Goal: Find specific page/section: Find specific page/section

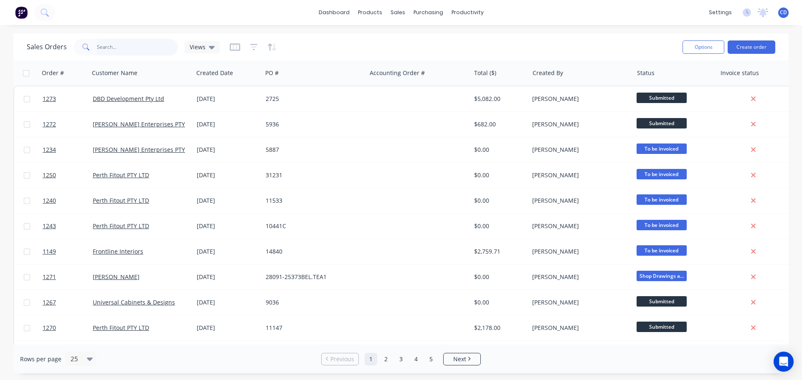
click at [129, 50] on input "text" at bounding box center [137, 47] width 81 height 17
type input "univ"
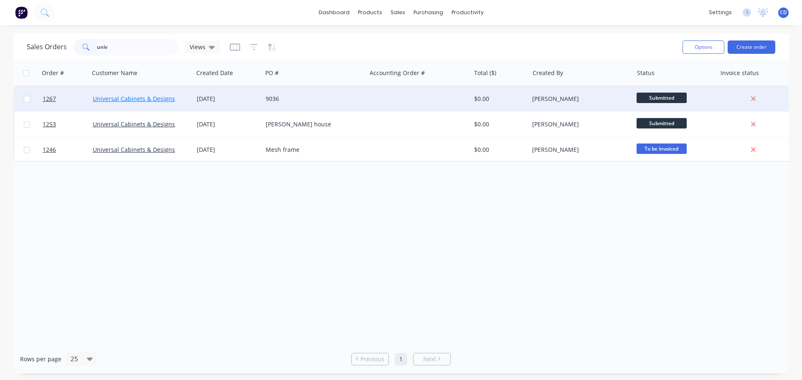
click at [135, 96] on link "Universal Cabinets & Designs" at bounding box center [134, 99] width 82 height 8
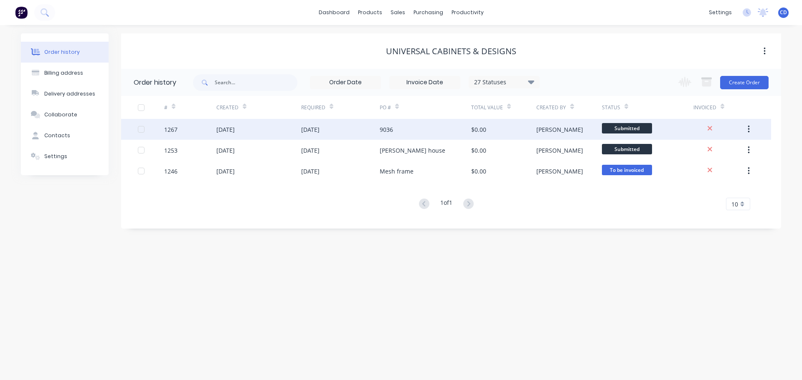
click at [319, 127] on div "[DATE]" at bounding box center [310, 129] width 18 height 9
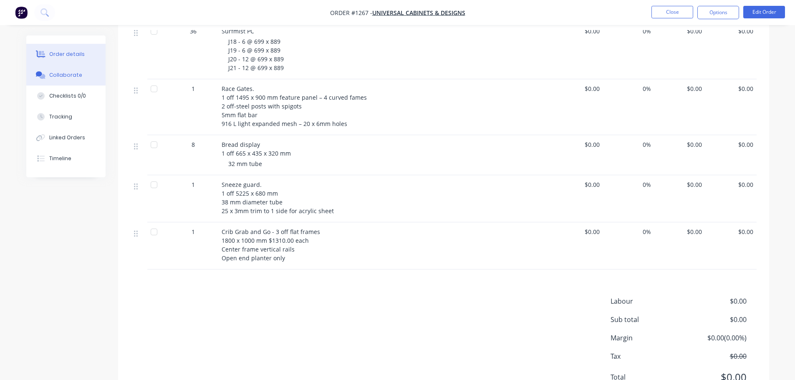
scroll to position [334, 0]
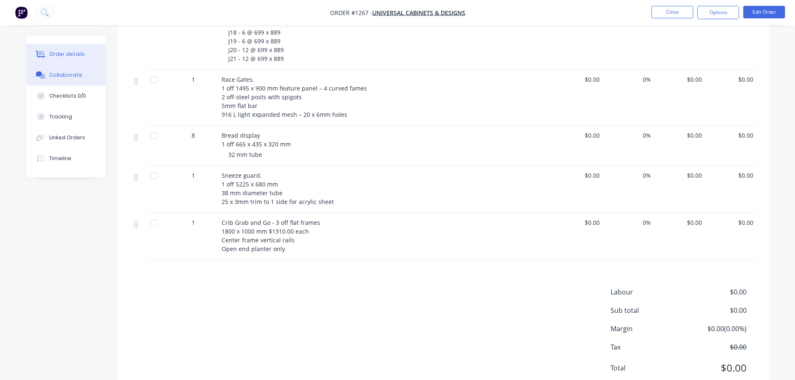
click at [62, 75] on div "Collaborate" at bounding box center [65, 75] width 33 height 8
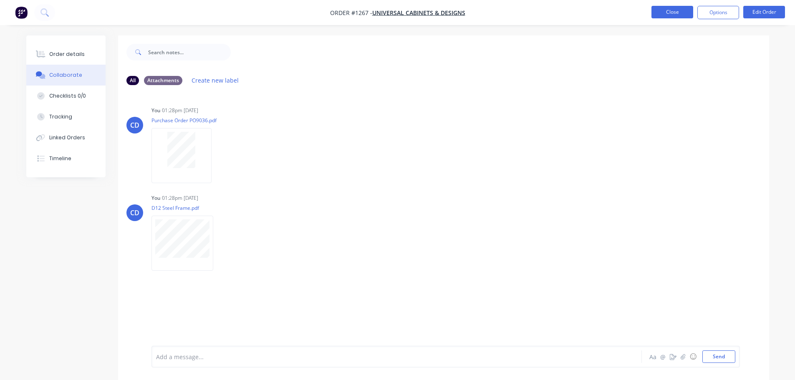
click at [658, 13] on button "Close" at bounding box center [673, 12] width 42 height 13
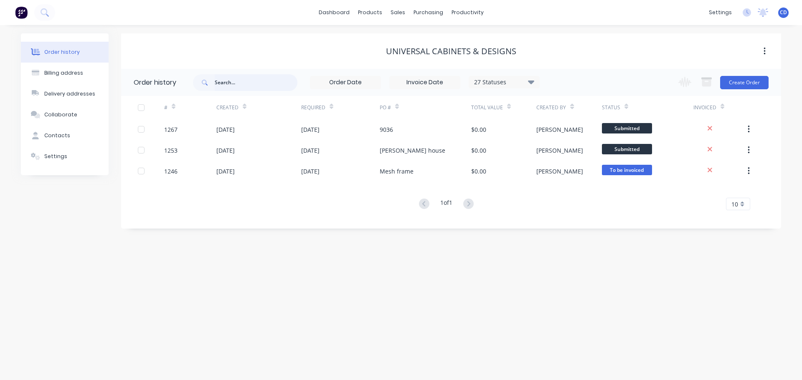
click at [226, 84] on input "text" at bounding box center [256, 82] width 83 height 17
type input "fr"
drag, startPoint x: 397, startPoint y: 35, endPoint x: 398, endPoint y: 30, distance: 5.9
click at [398, 35] on div "Universal Cabinets & Designs" at bounding box center [451, 50] width 660 height 35
click at [395, 9] on div "sales" at bounding box center [397, 12] width 23 height 13
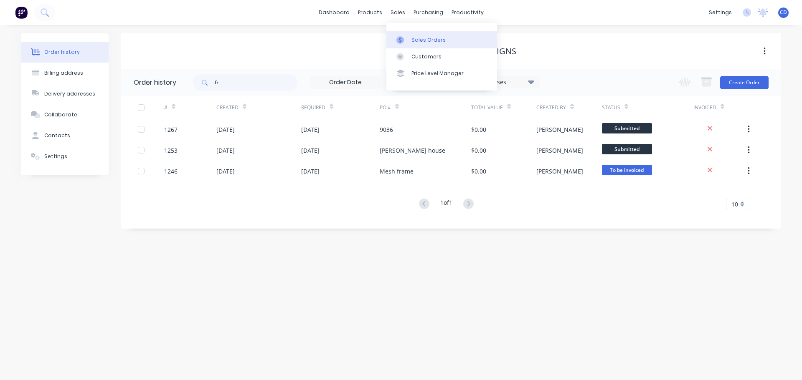
click at [422, 38] on div "Sales Orders" at bounding box center [428, 40] width 34 height 8
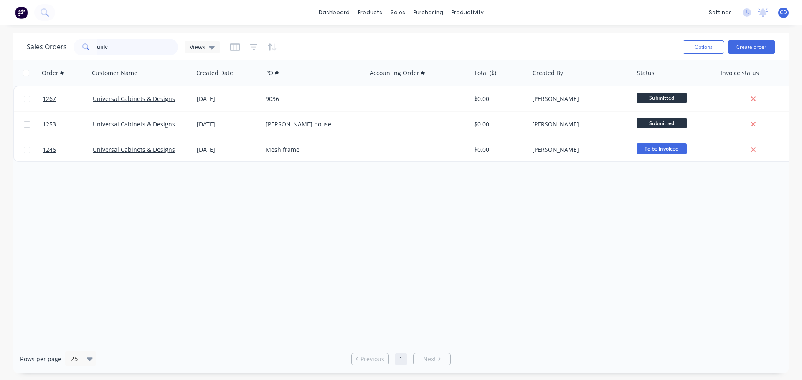
click at [146, 47] on input "univ" at bounding box center [137, 47] width 81 height 17
click at [417, 11] on div "purchasing" at bounding box center [428, 12] width 38 height 13
click at [433, 44] on link "Purchase Orders" at bounding box center [463, 39] width 111 height 17
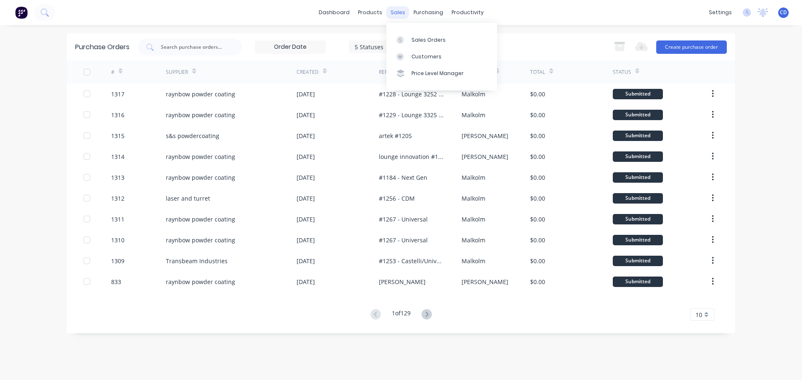
click at [397, 13] on div "sales" at bounding box center [397, 12] width 23 height 13
click at [415, 39] on div "Sales Orders" at bounding box center [428, 40] width 34 height 8
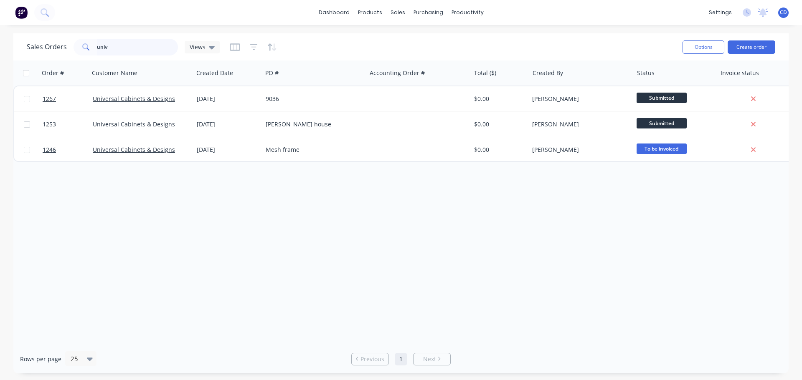
click at [109, 52] on input "univ" at bounding box center [137, 47] width 81 height 17
type input "u"
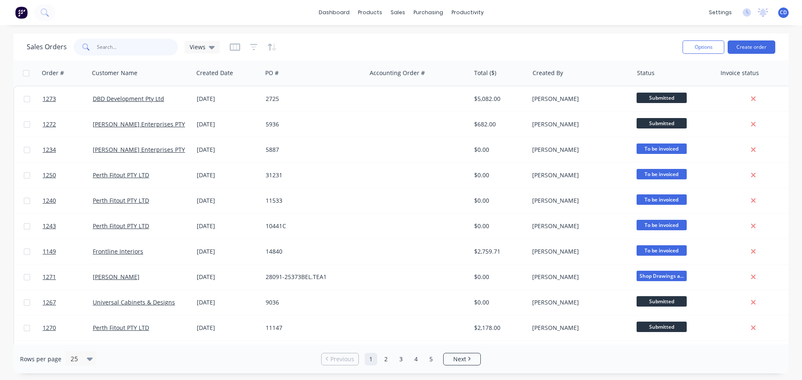
click at [144, 47] on input "text" at bounding box center [137, 47] width 81 height 17
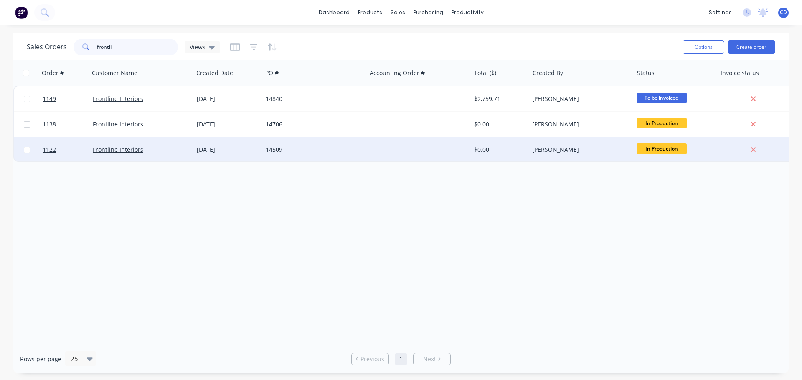
type input "frontli"
click at [196, 154] on div "[DATE]" at bounding box center [227, 149] width 69 height 25
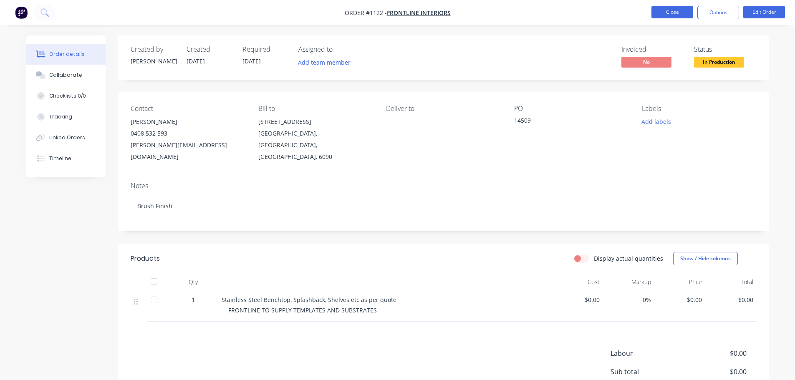
click at [666, 14] on button "Close" at bounding box center [673, 12] width 42 height 13
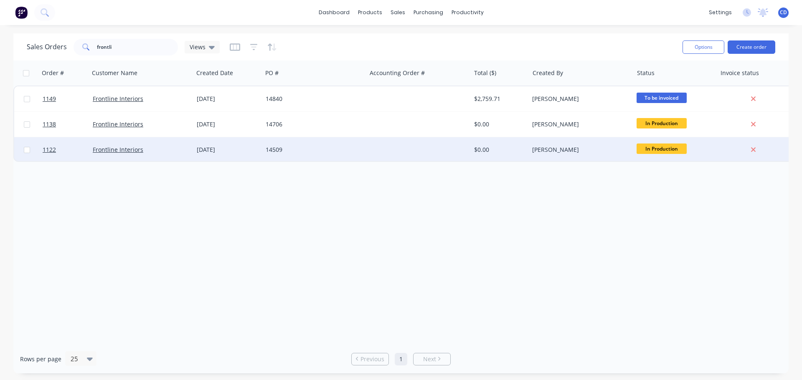
click at [203, 149] on div "[DATE]" at bounding box center [228, 150] width 62 height 8
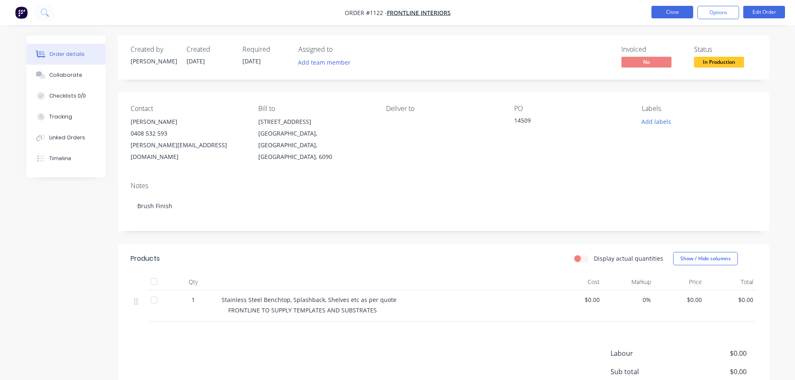
click at [673, 13] on button "Close" at bounding box center [673, 12] width 42 height 13
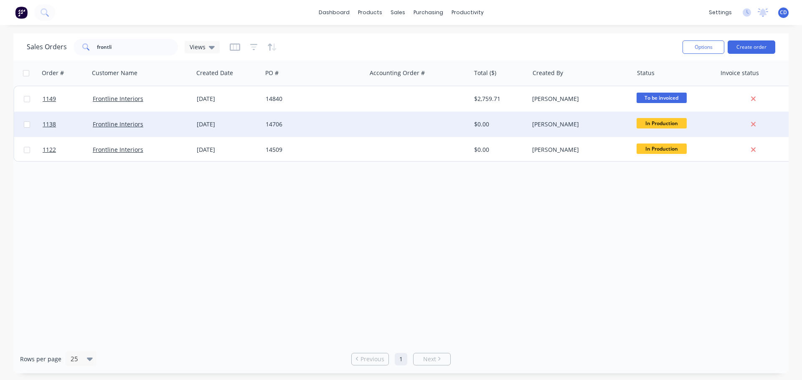
click at [149, 121] on div "Frontline Interiors" at bounding box center [139, 124] width 93 height 8
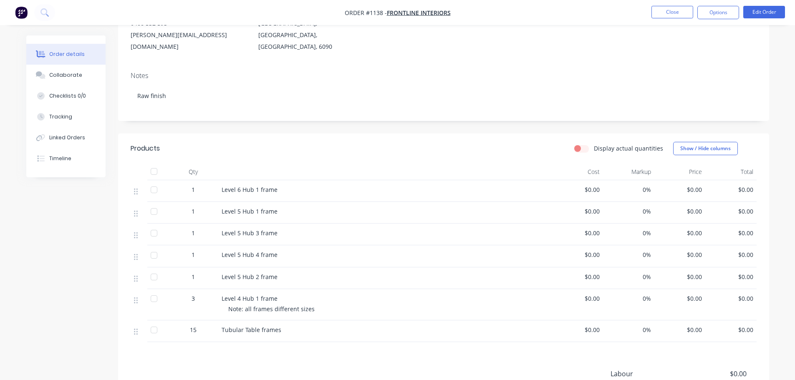
scroll to position [125, 0]
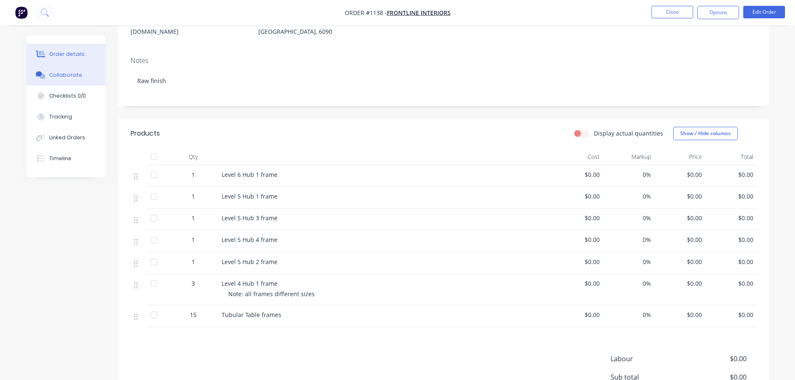
click at [79, 72] on div "Collaborate" at bounding box center [65, 75] width 33 height 8
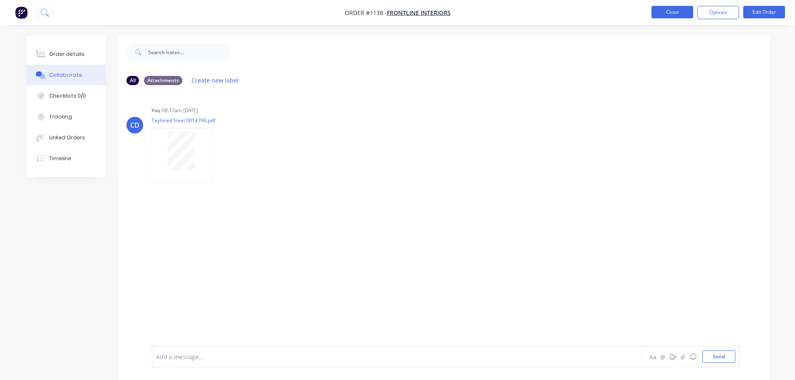
click at [673, 7] on button "Close" at bounding box center [673, 12] width 42 height 13
